Goal: Task Accomplishment & Management: Use online tool/utility

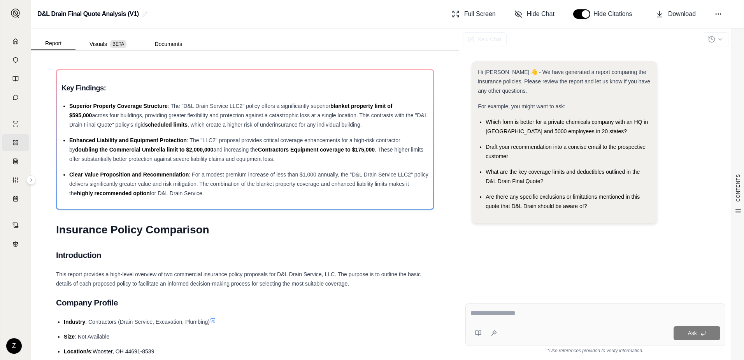
scroll to position [156, 0]
click at [13, 41] on icon at bounding box center [15, 41] width 5 height 5
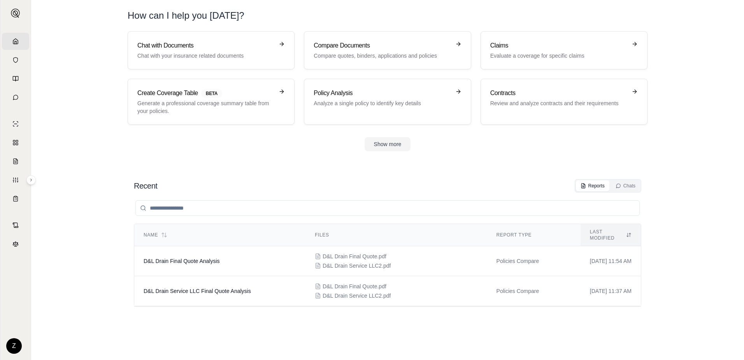
click at [327, 183] on div "Recent Reports Chats" at bounding box center [387, 185] width 507 height 13
click at [244, 47] on h3 "Chat with Documents" at bounding box center [205, 45] width 137 height 9
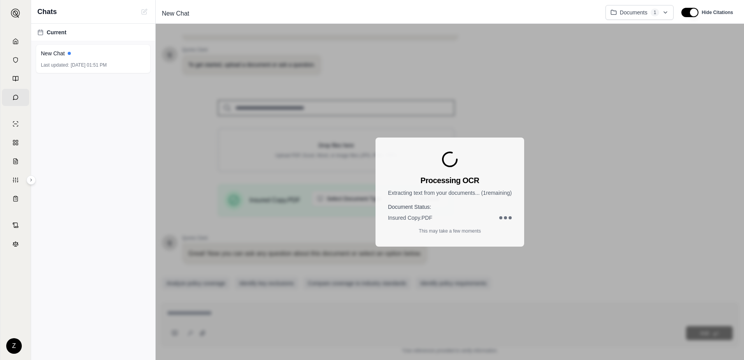
scroll to position [62, 0]
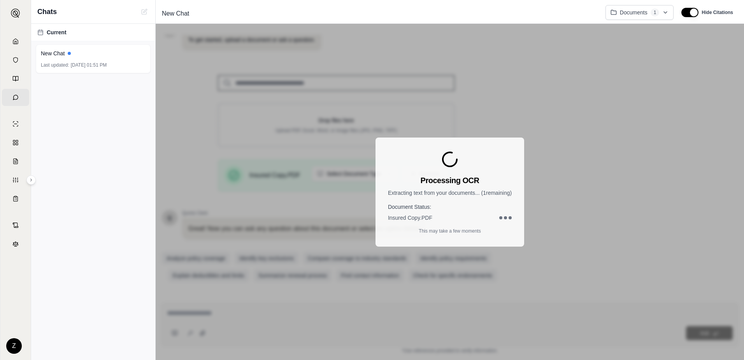
click at [595, 201] on div "Processing OCR Extracting text from your documents... ( 1 remaining) Document S…" at bounding box center [450, 192] width 588 height 336
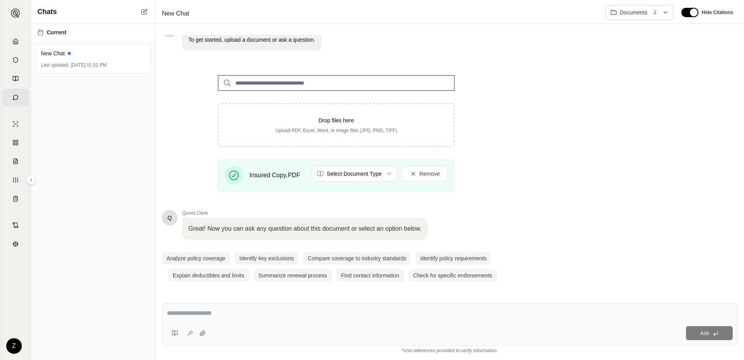
click at [234, 314] on textarea at bounding box center [450, 312] width 566 height 9
type textarea "*"
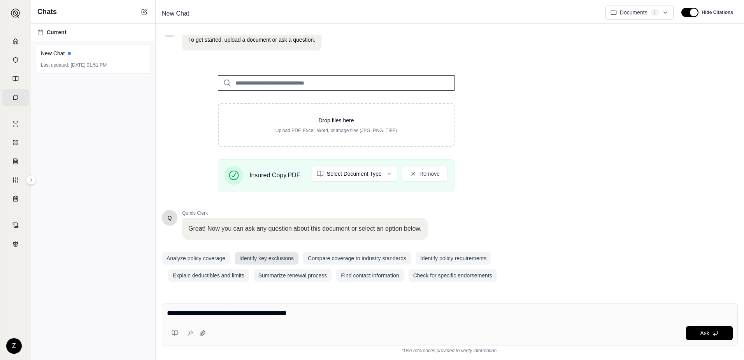
type textarea "**********"
click at [267, 256] on button "Identify key exclusions" at bounding box center [267, 258] width 64 height 12
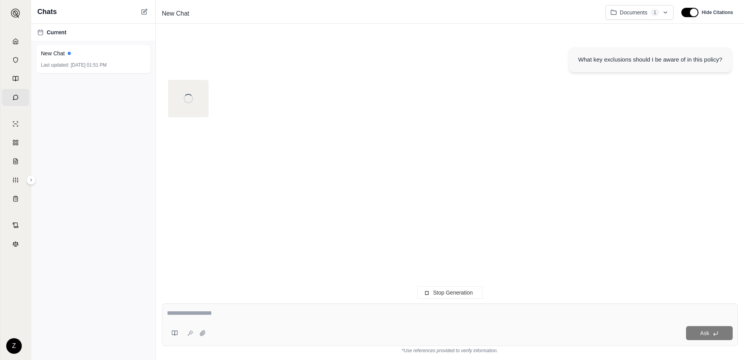
click at [279, 311] on textarea at bounding box center [450, 312] width 566 height 9
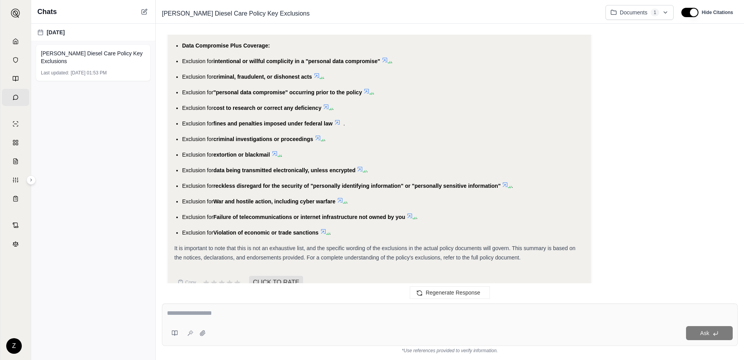
scroll to position [1219, 0]
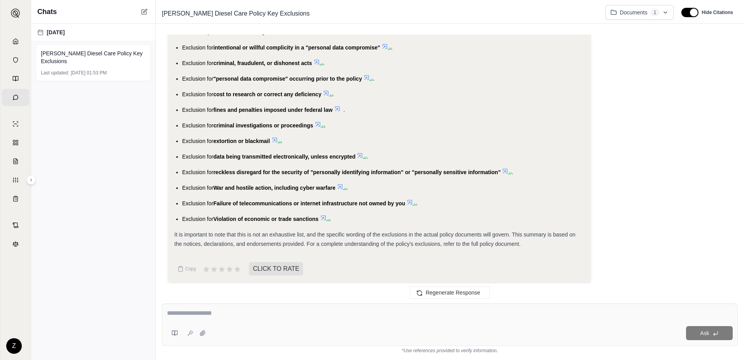
click at [280, 321] on div "Ask" at bounding box center [450, 324] width 576 height 42
type textarea "**********"
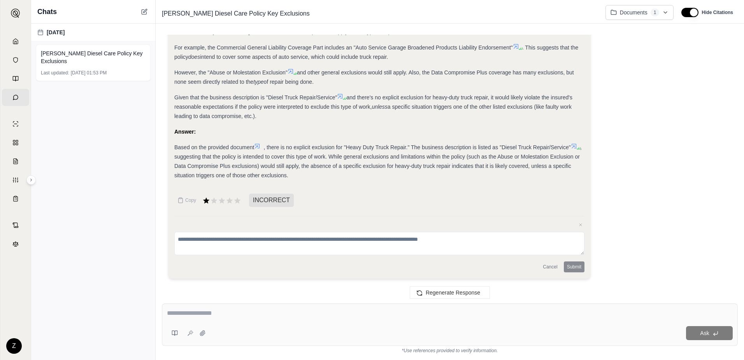
scroll to position [1759, 0]
click at [183, 202] on icon at bounding box center [180, 200] width 6 height 6
